Goal: Check status: Check status

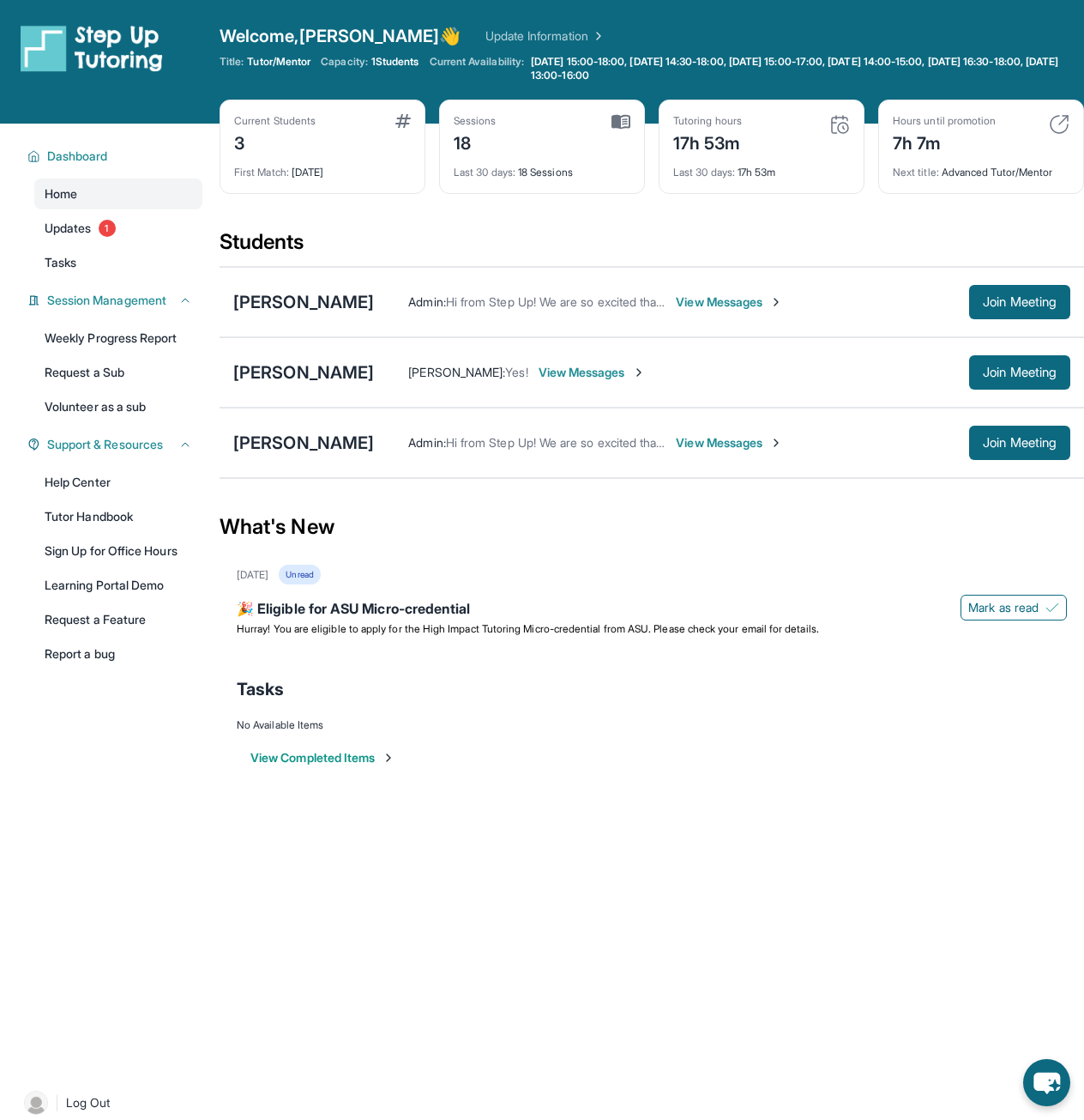
click at [462, 138] on div "18" at bounding box center [475, 142] width 43 height 27
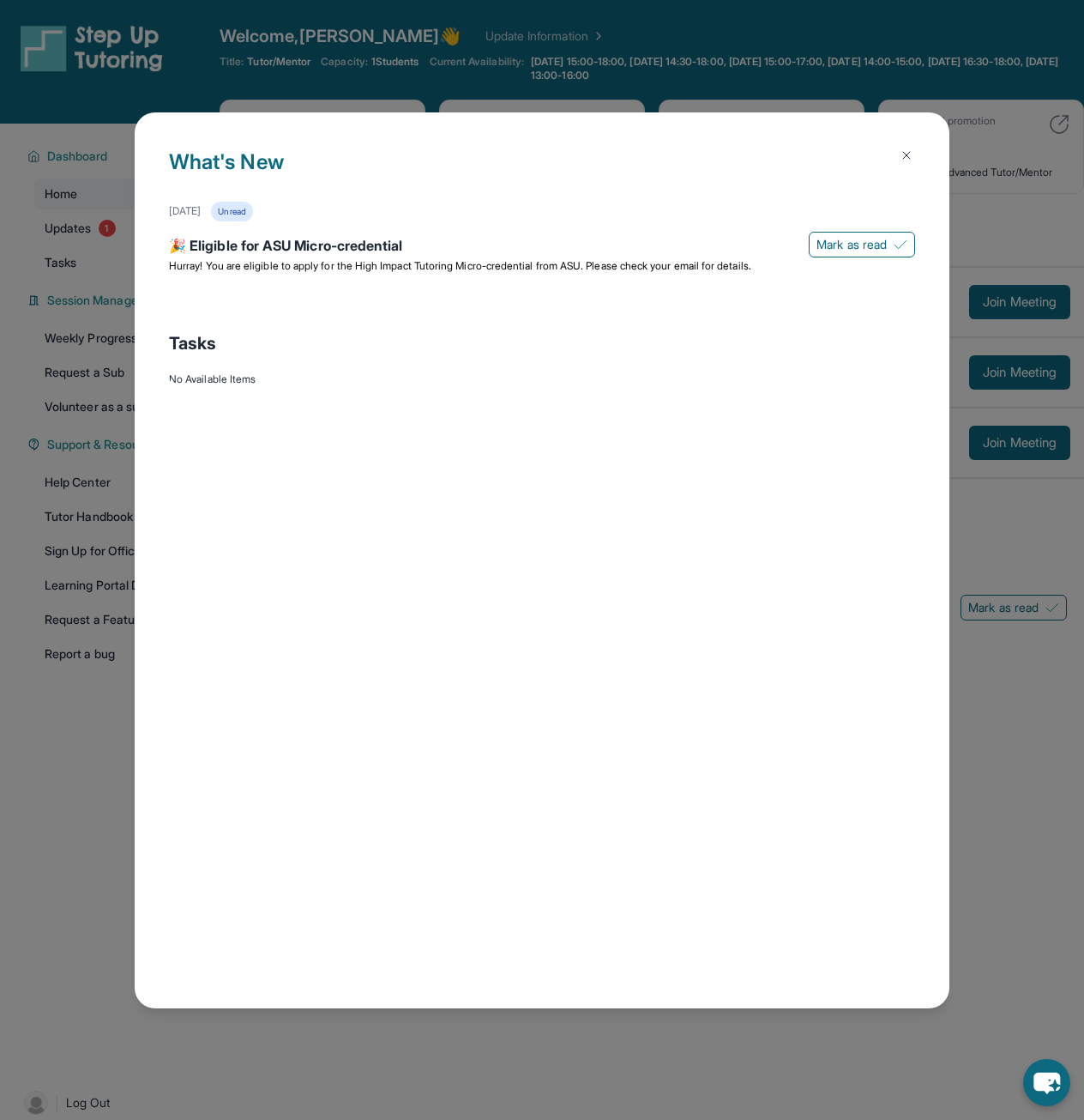
click at [910, 145] on button at bounding box center [907, 155] width 35 height 35
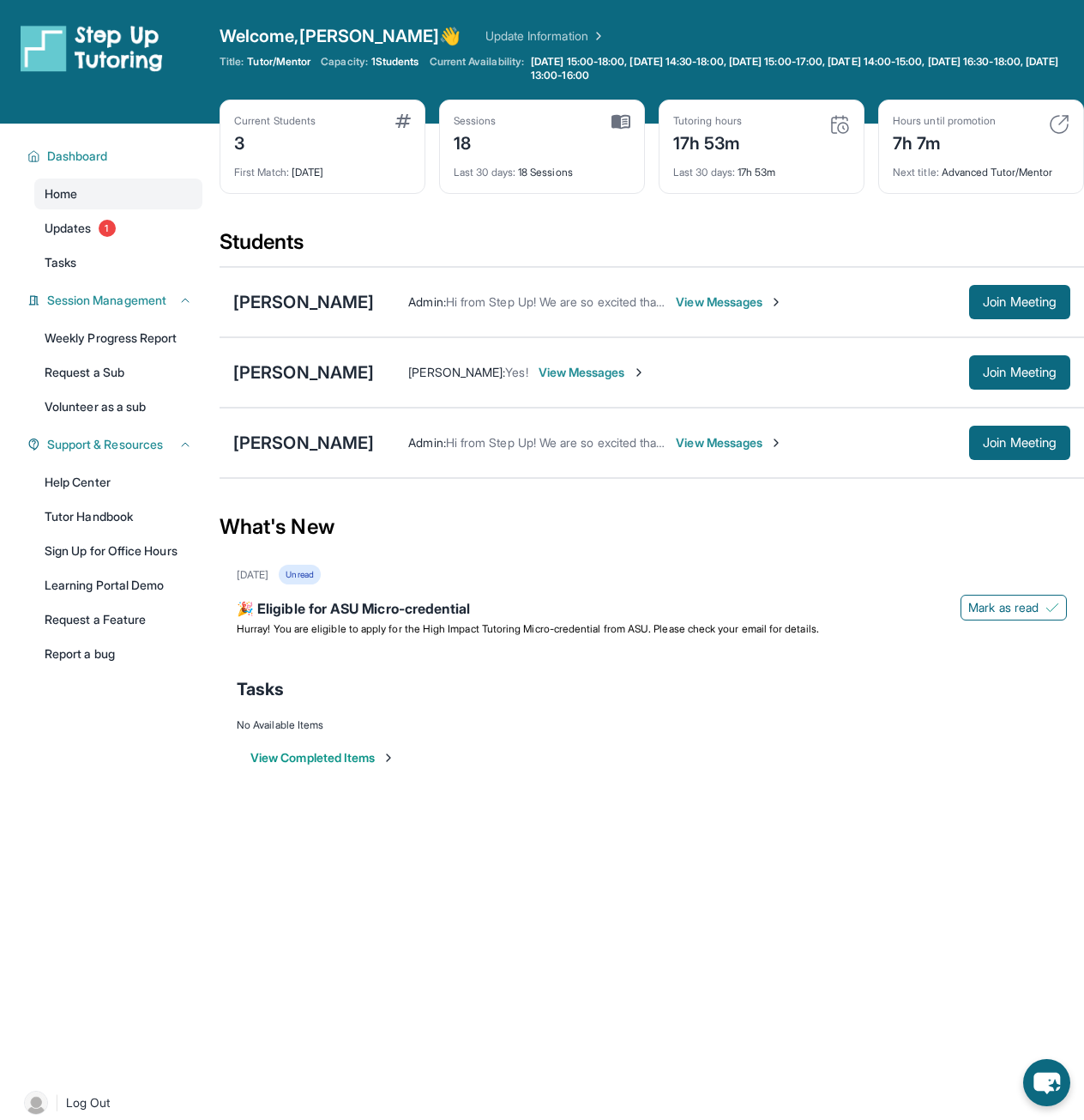
click at [469, 150] on div "18" at bounding box center [475, 142] width 43 height 27
click at [467, 181] on div "Sessions 18 Last 30 days : 18 Sessions" at bounding box center [542, 146] width 206 height 94
click at [558, 175] on div "Last 30 days : 18 Sessions" at bounding box center [542, 167] width 176 height 24
click at [559, 175] on div "Last 30 days : 18 Sessions" at bounding box center [542, 167] width 176 height 24
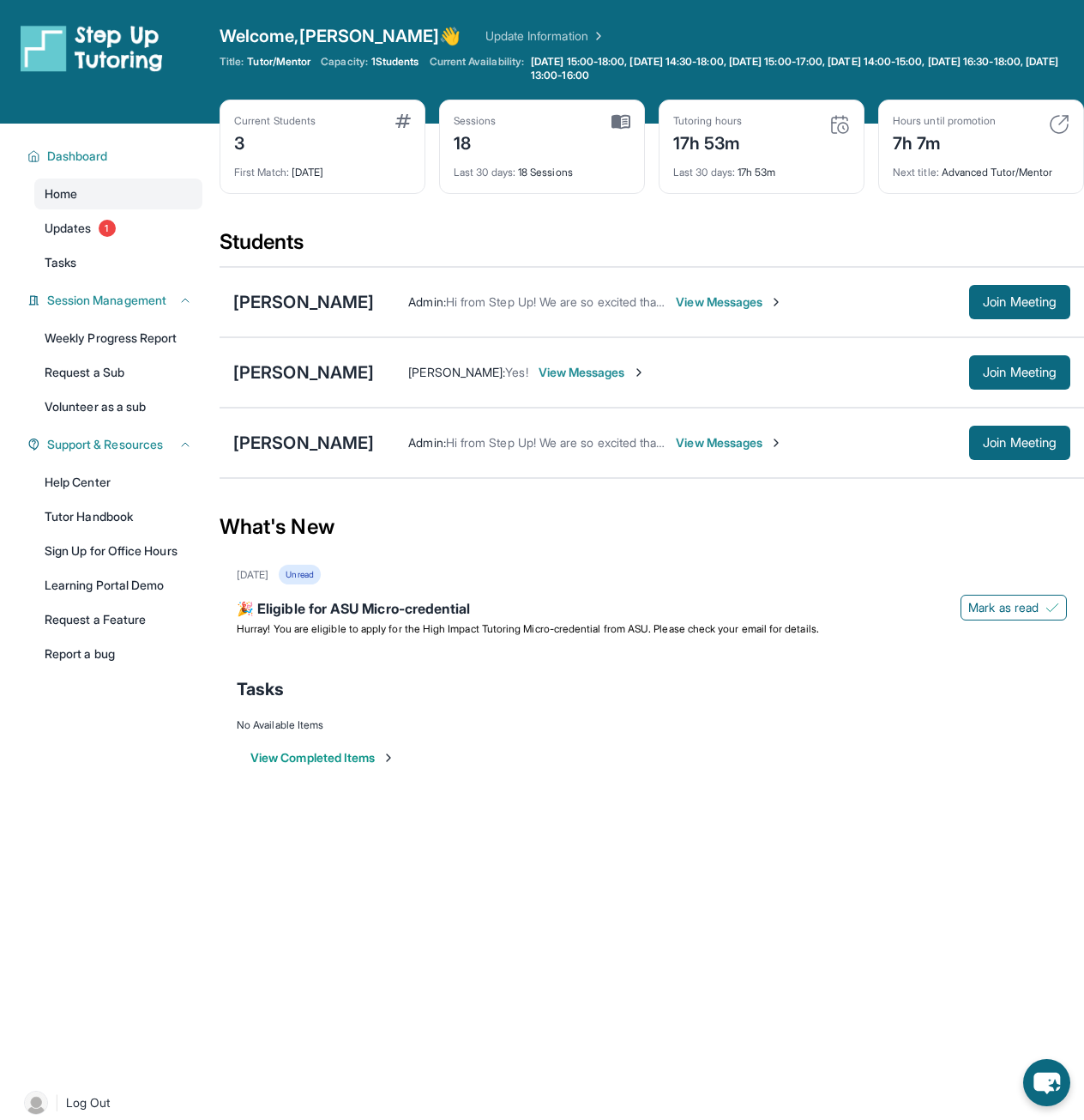
click at [514, 134] on div "Sessions 18" at bounding box center [542, 134] width 176 height 41
click at [481, 118] on div "Sessions" at bounding box center [475, 121] width 43 height 14
click at [105, 232] on span "1" at bounding box center [107, 228] width 17 height 17
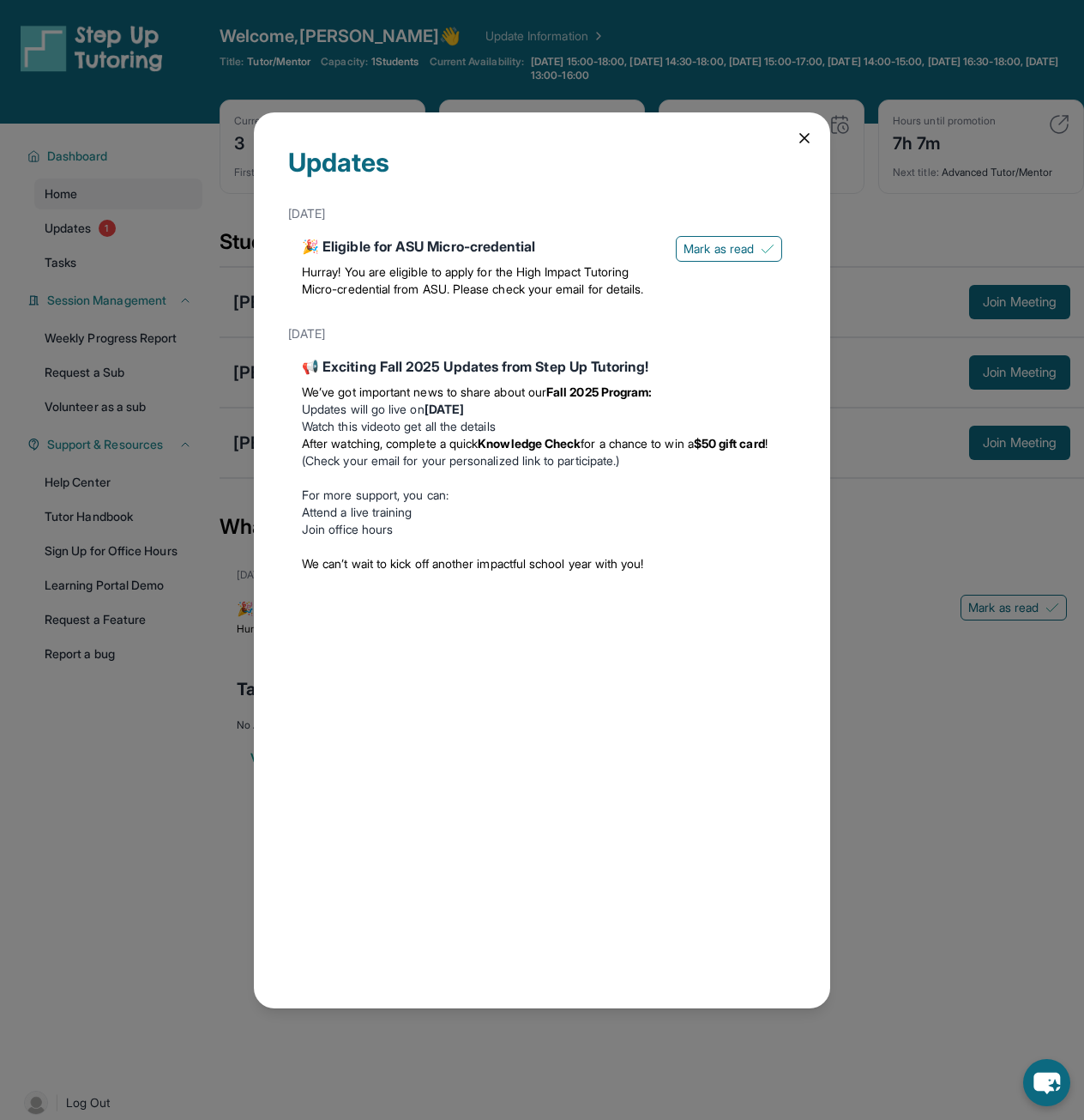
click at [807, 145] on icon at bounding box center [804, 138] width 17 height 17
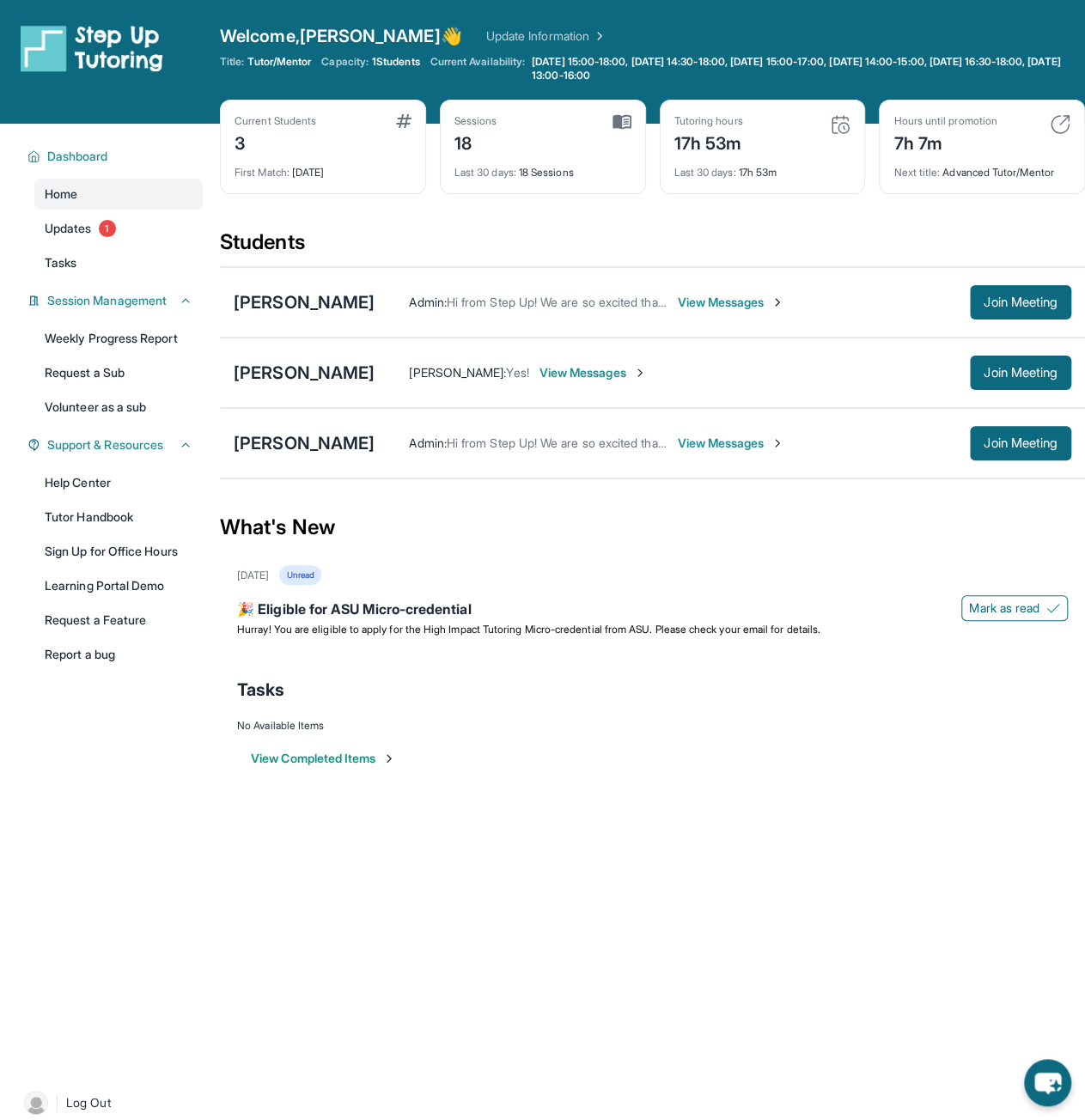
click at [734, 163] on div "Last 30 days : 17h 53m" at bounding box center [762, 167] width 177 height 24
click at [847, 126] on img at bounding box center [840, 124] width 21 height 21
click at [743, 111] on div "Tutoring hours 17h 53m Last 30 days : 17h 53m" at bounding box center [762, 146] width 206 height 94
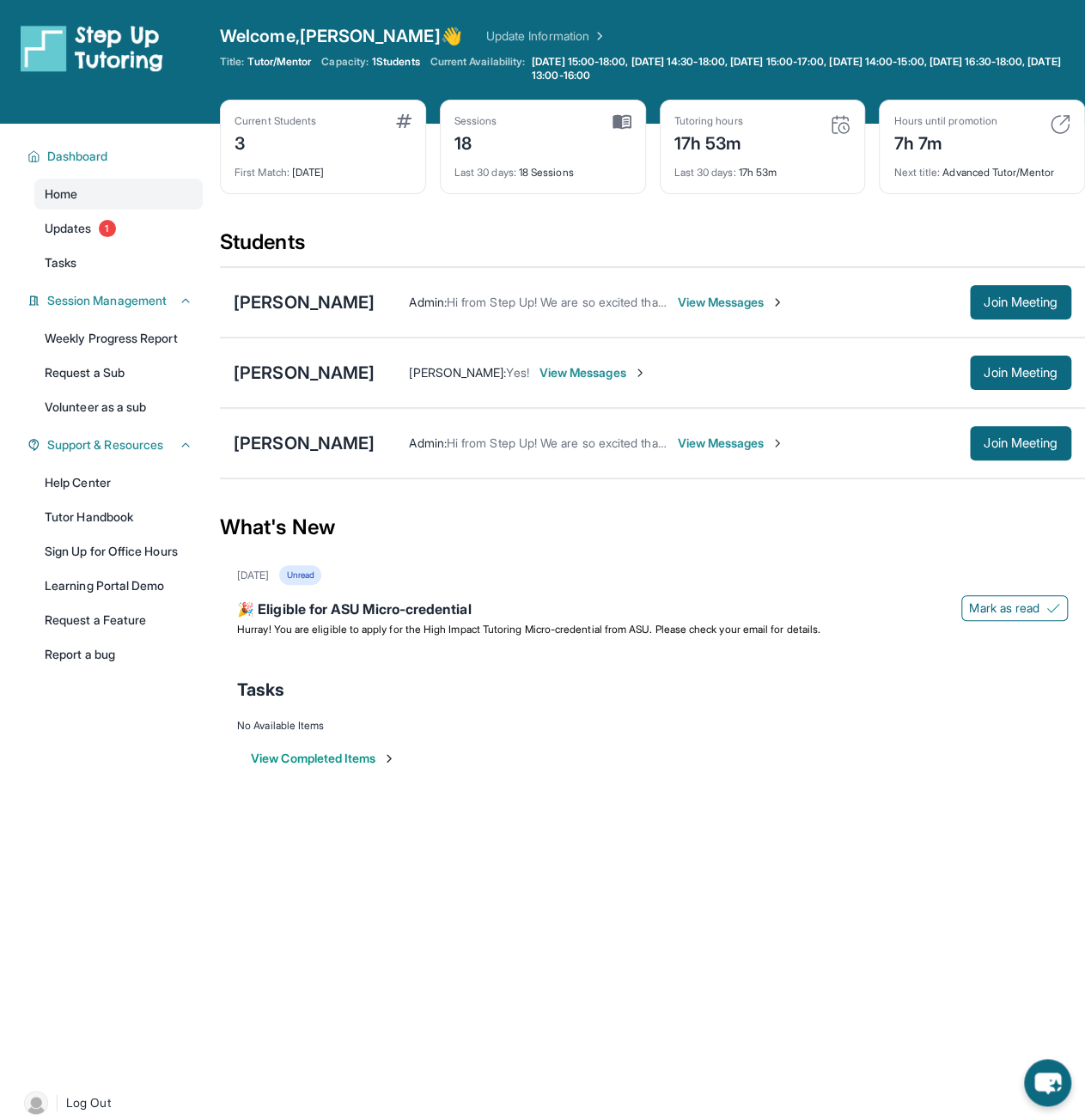
drag, startPoint x: 743, startPoint y: 111, endPoint x: 738, endPoint y: 121, distance: 11.2
click at [741, 113] on div "Tutoring hours 17h 53m Last 30 days : 17h 53m" at bounding box center [762, 146] width 206 height 94
click at [728, 172] on span "Last 30 days :" at bounding box center [705, 172] width 62 height 13
click at [889, 220] on div "Current Students 3 First Match : [DATE] Sessions 18 Last 30 days : 18 Sessions …" at bounding box center [651, 164] width 865 height 129
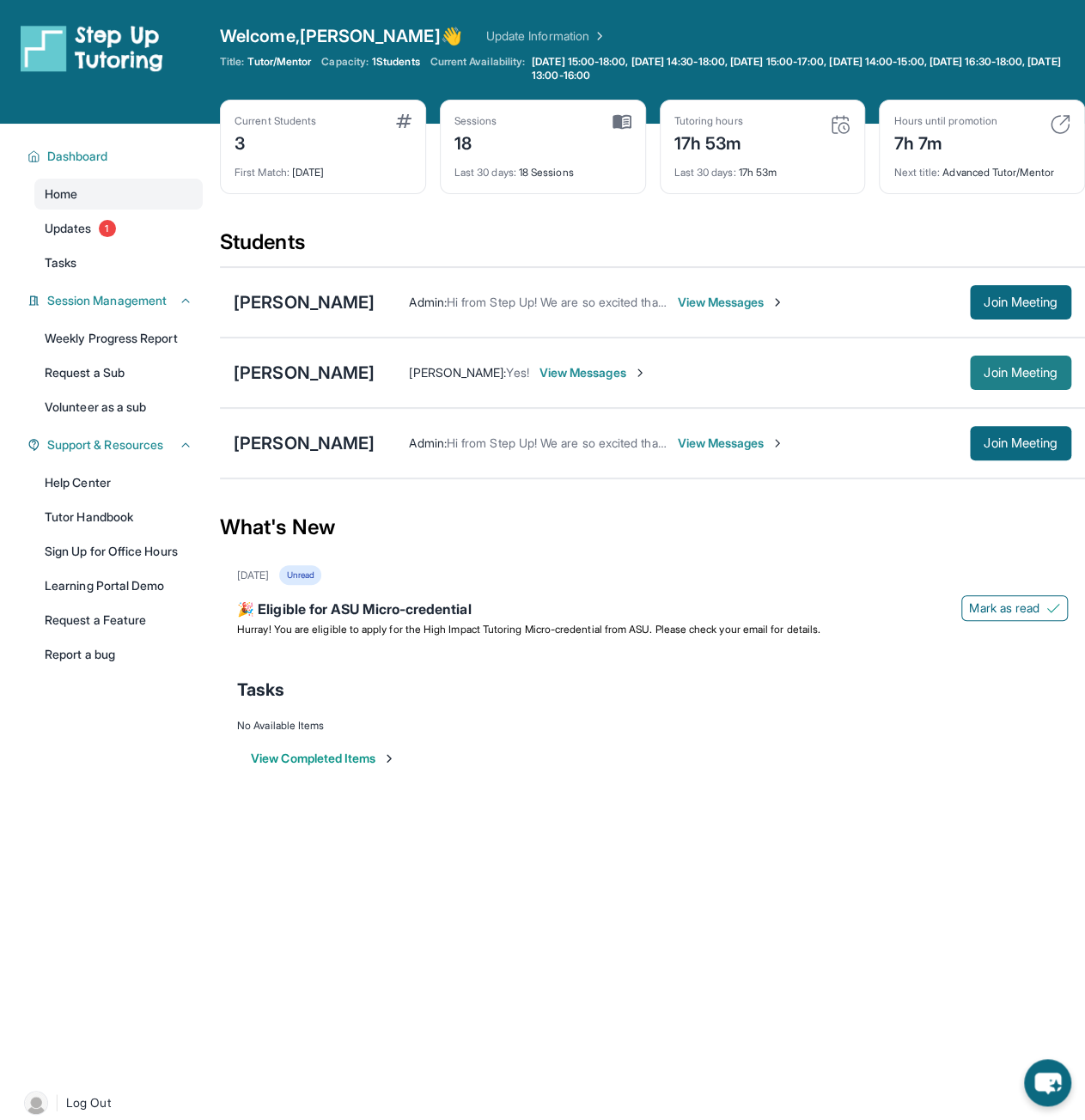
click at [1013, 368] on span "Join Meeting" at bounding box center [1020, 372] width 74 height 10
